Goal: Navigation & Orientation: Go to known website

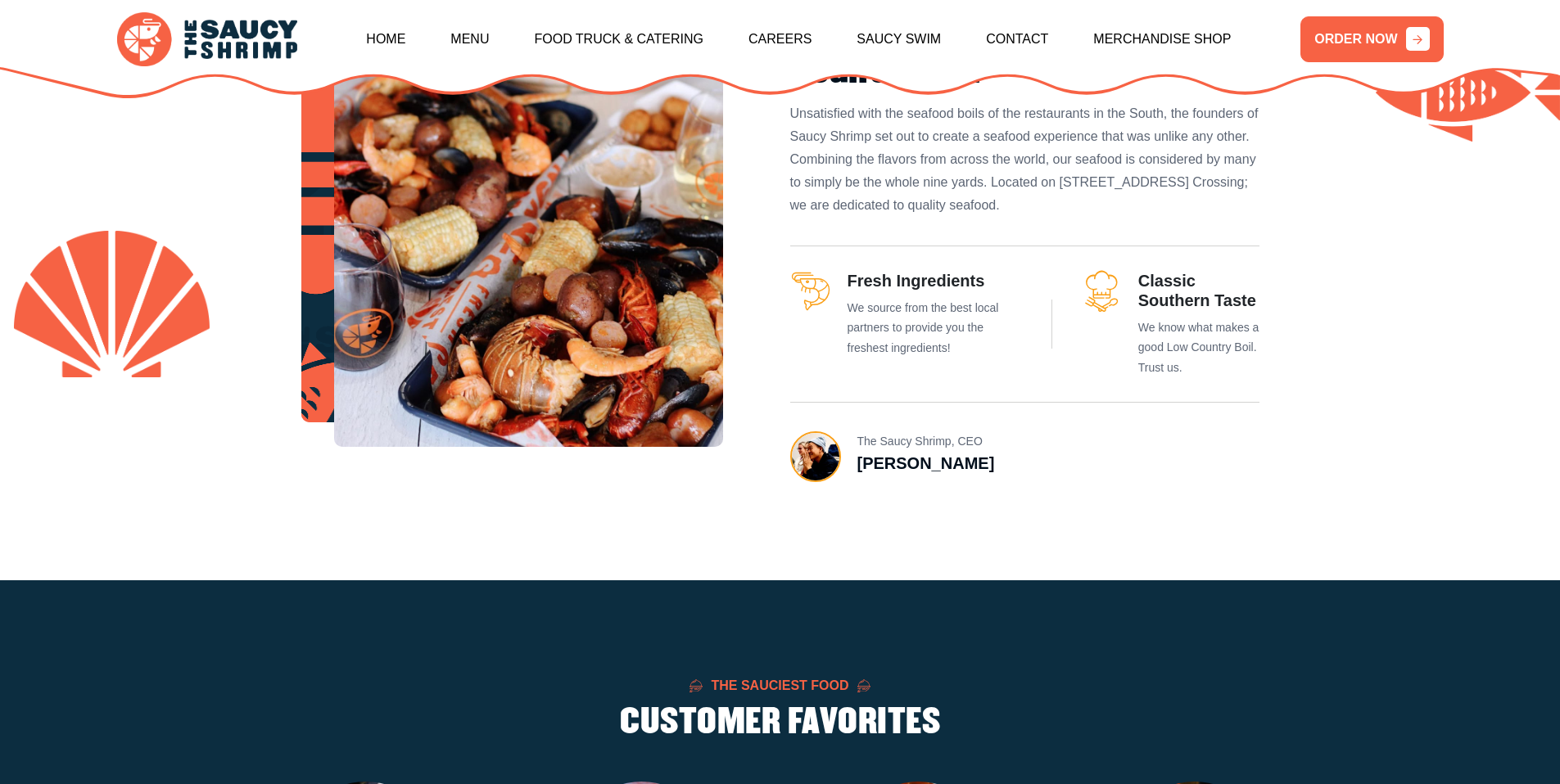
scroll to position [965, 0]
